Goal: Find specific page/section: Find specific page/section

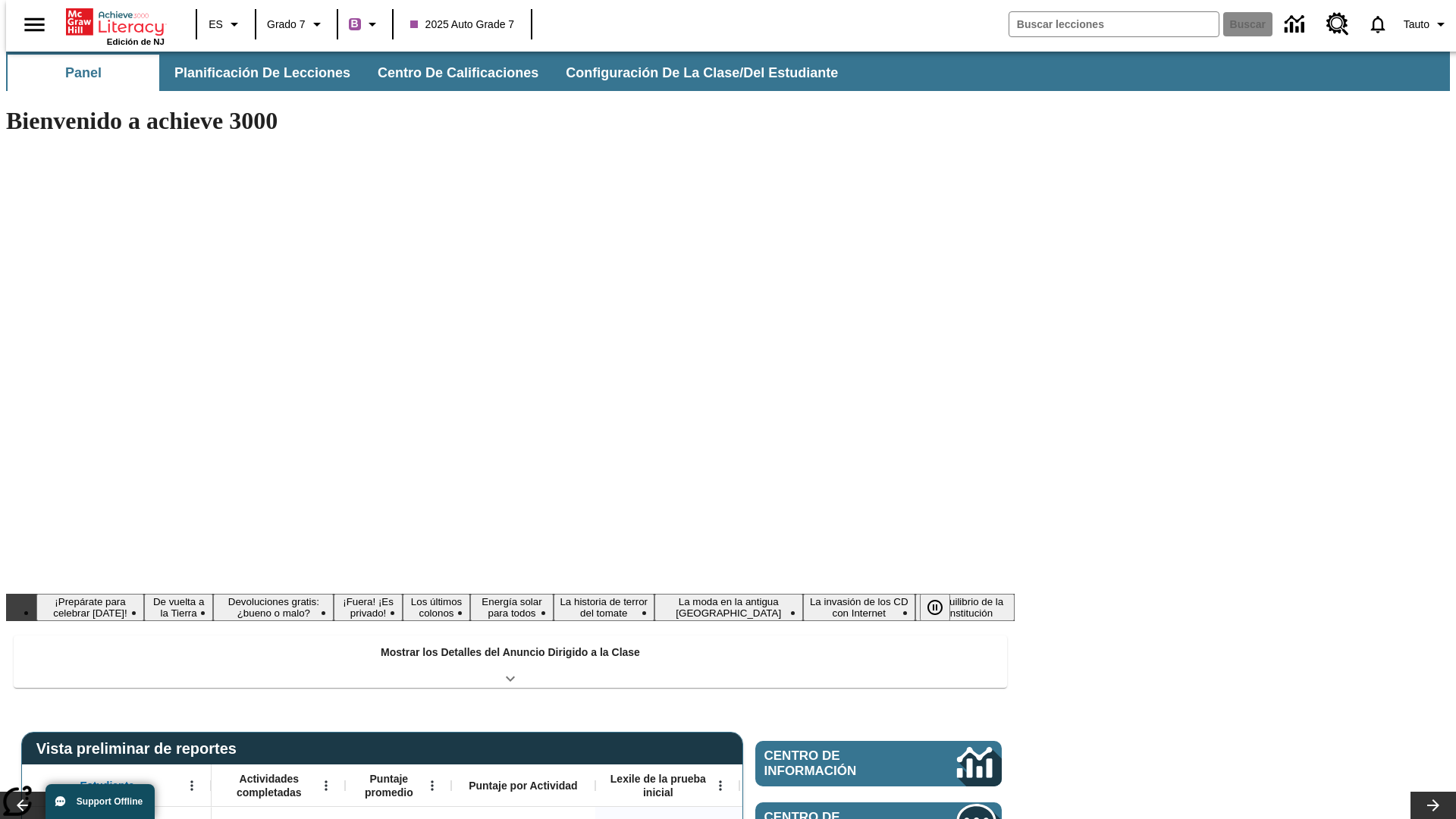
type input "-1"
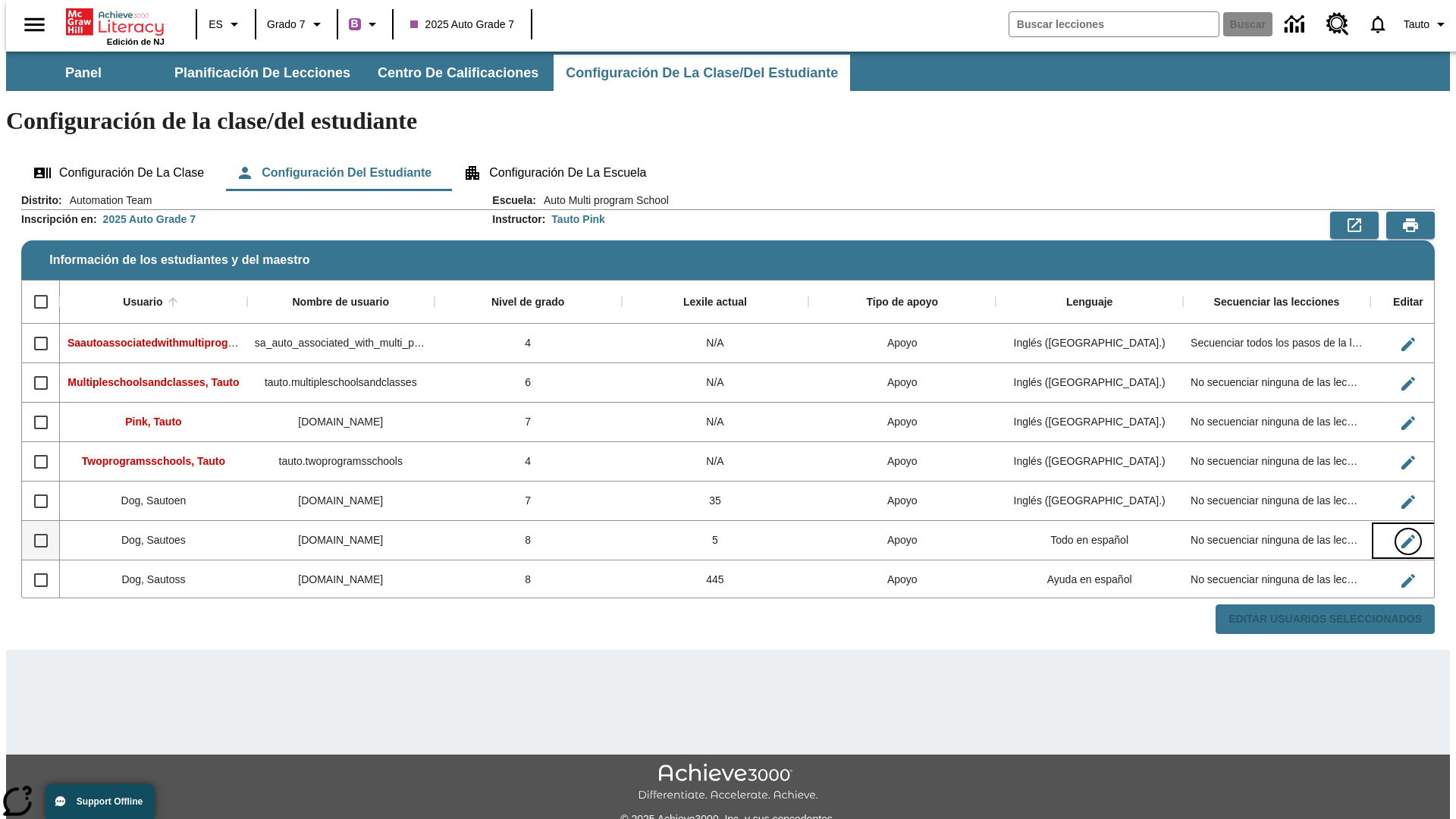
click at [1401, 534] on icon "Editar Usuario" at bounding box center [1408, 541] width 14 height 14
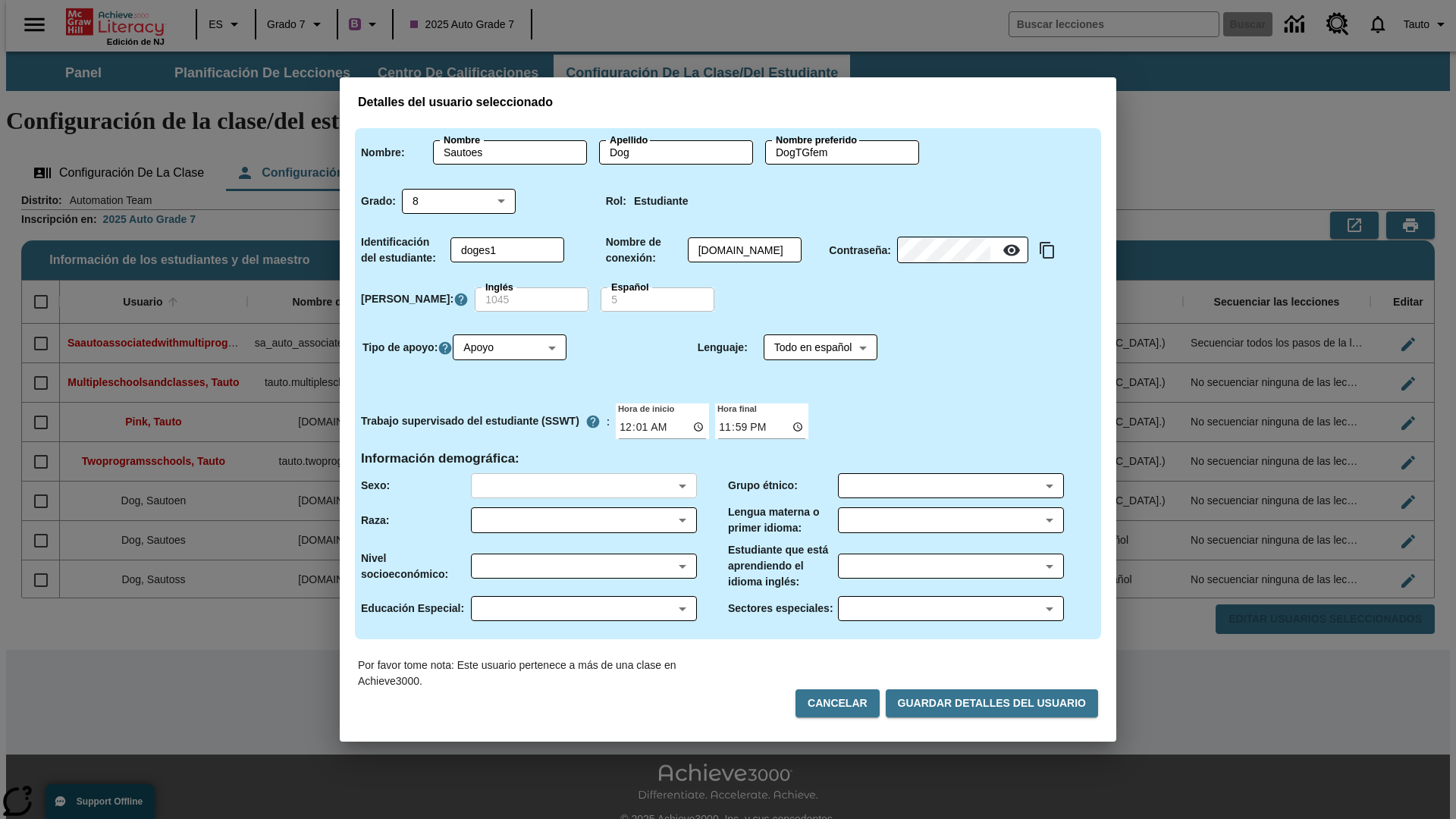
click at [583, 485] on body "Saltar al contenido principal Edición de NJ ES Grado 7 B 2025 Auto Grade 7 Busc…" at bounding box center [728, 452] width 1444 height 801
click at [583, 520] on body "Saltar al contenido principal Edición de NJ ES Grado 7 B 2025 Auto Grade 7 Busc…" at bounding box center [728, 452] width 1444 height 801
click at [583, 565] on body "Saltar al contenido principal Edición de NJ ES Grado 7 B 2025 Auto Grade 7 Busc…" at bounding box center [728, 452] width 1444 height 801
click at [583, 608] on body "Saltar al contenido principal Edición de NJ ES Grado 7 B 2025 Auto Grade 7 Busc…" at bounding box center [728, 452] width 1444 height 801
click at [950, 485] on body "Saltar al contenido principal Edición de NJ ES Grado 7 B 2025 Auto Grade 7 Busc…" at bounding box center [728, 452] width 1444 height 801
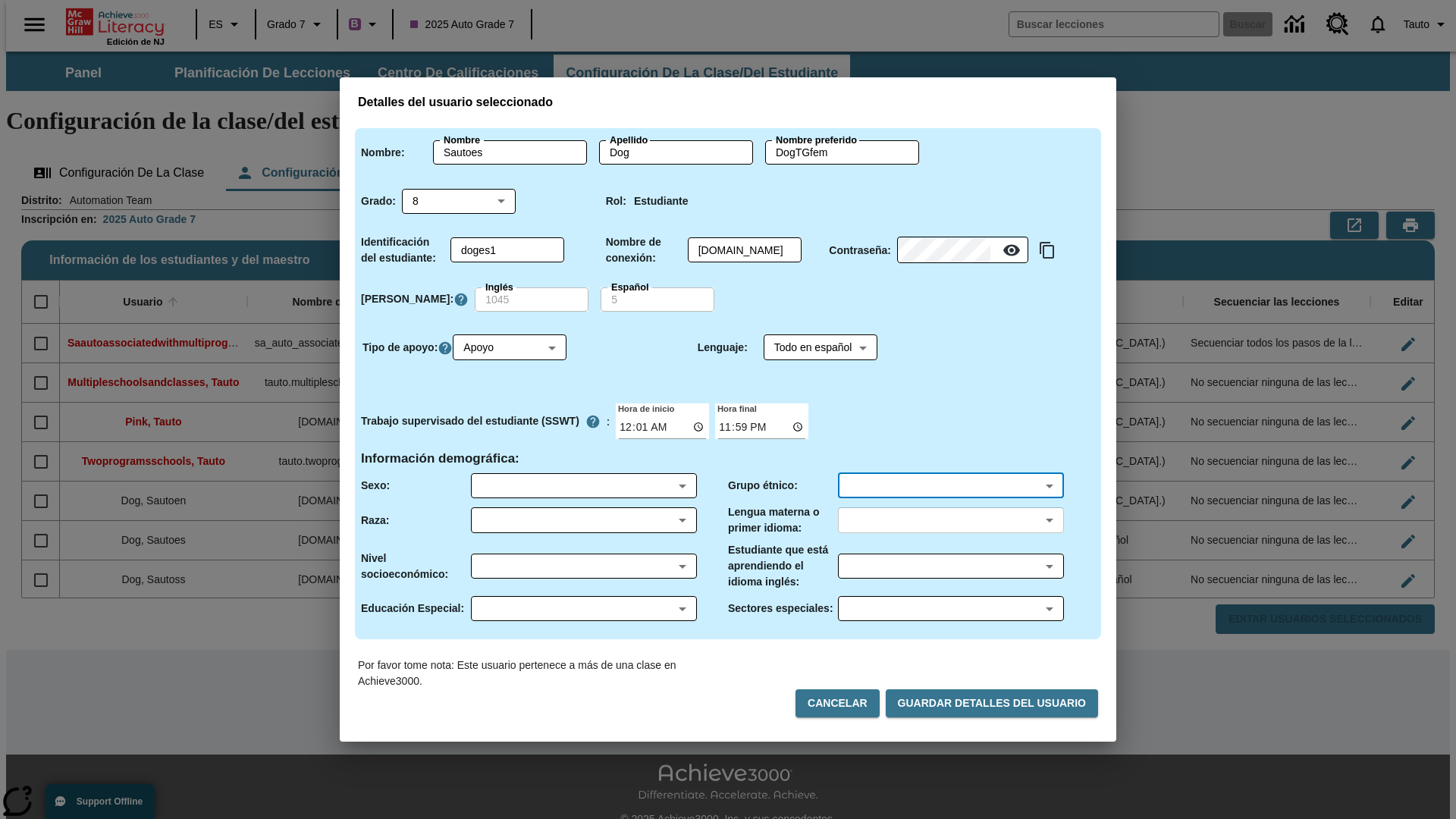
click at [950, 520] on body "Saltar al contenido principal Edición de NJ ES Grado 7 B 2025 Auto Grade 7 Busc…" at bounding box center [728, 452] width 1444 height 801
click at [950, 565] on body "Saltar al contenido principal Edición de NJ ES Grado 7 B 2025 Auto Grade 7 Busc…" at bounding box center [728, 452] width 1444 height 801
click at [950, 608] on body "Saltar al contenido principal Edición de NJ ES Grado 7 B 2025 Auto Grade 7 Busc…" at bounding box center [728, 452] width 1444 height 801
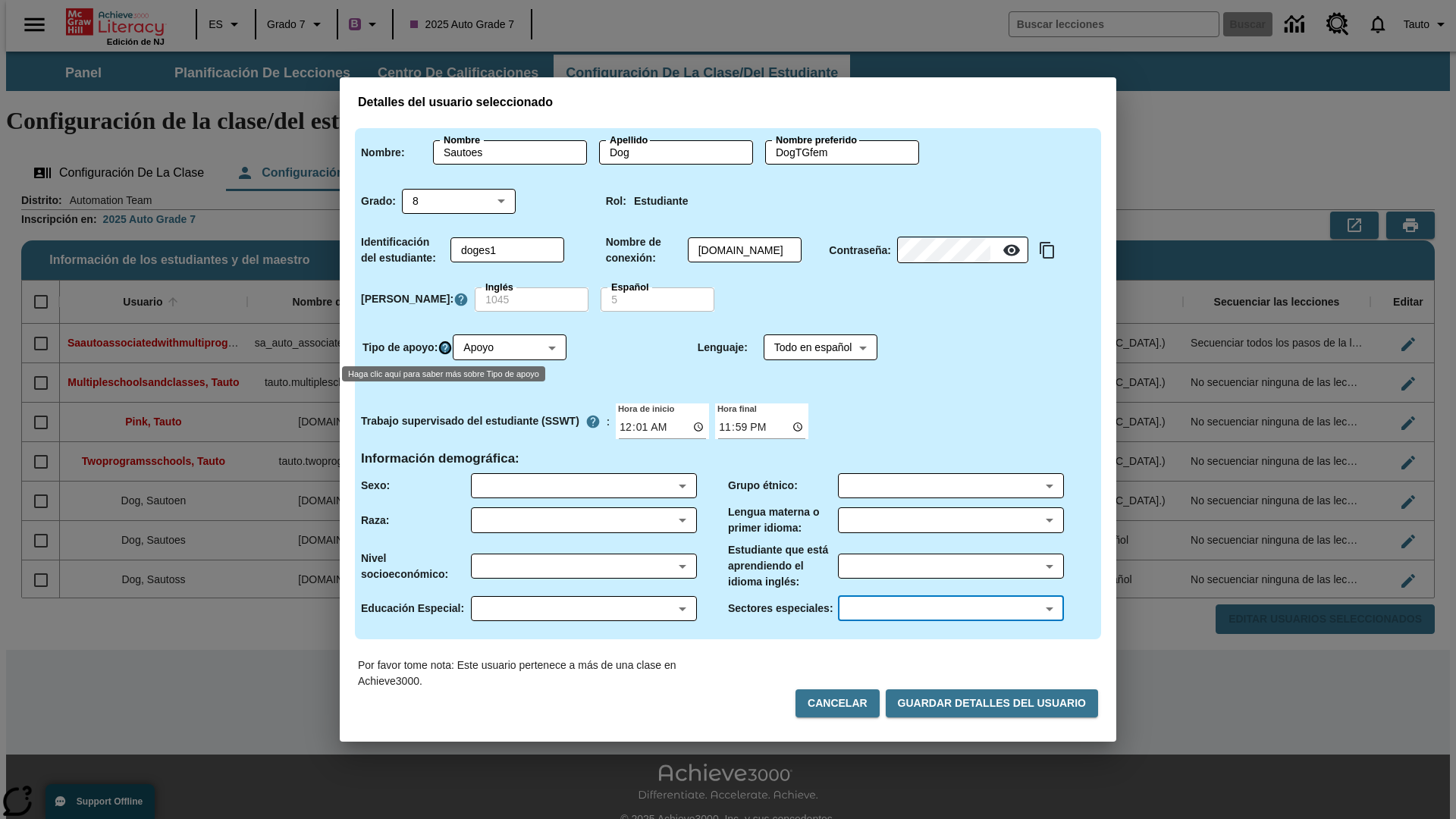
click at [446, 348] on icon "Haga clic aquí para saber más sobre Tipo de apoyo" at bounding box center [445, 348] width 15 height 15
